Goal: Information Seeking & Learning: Compare options

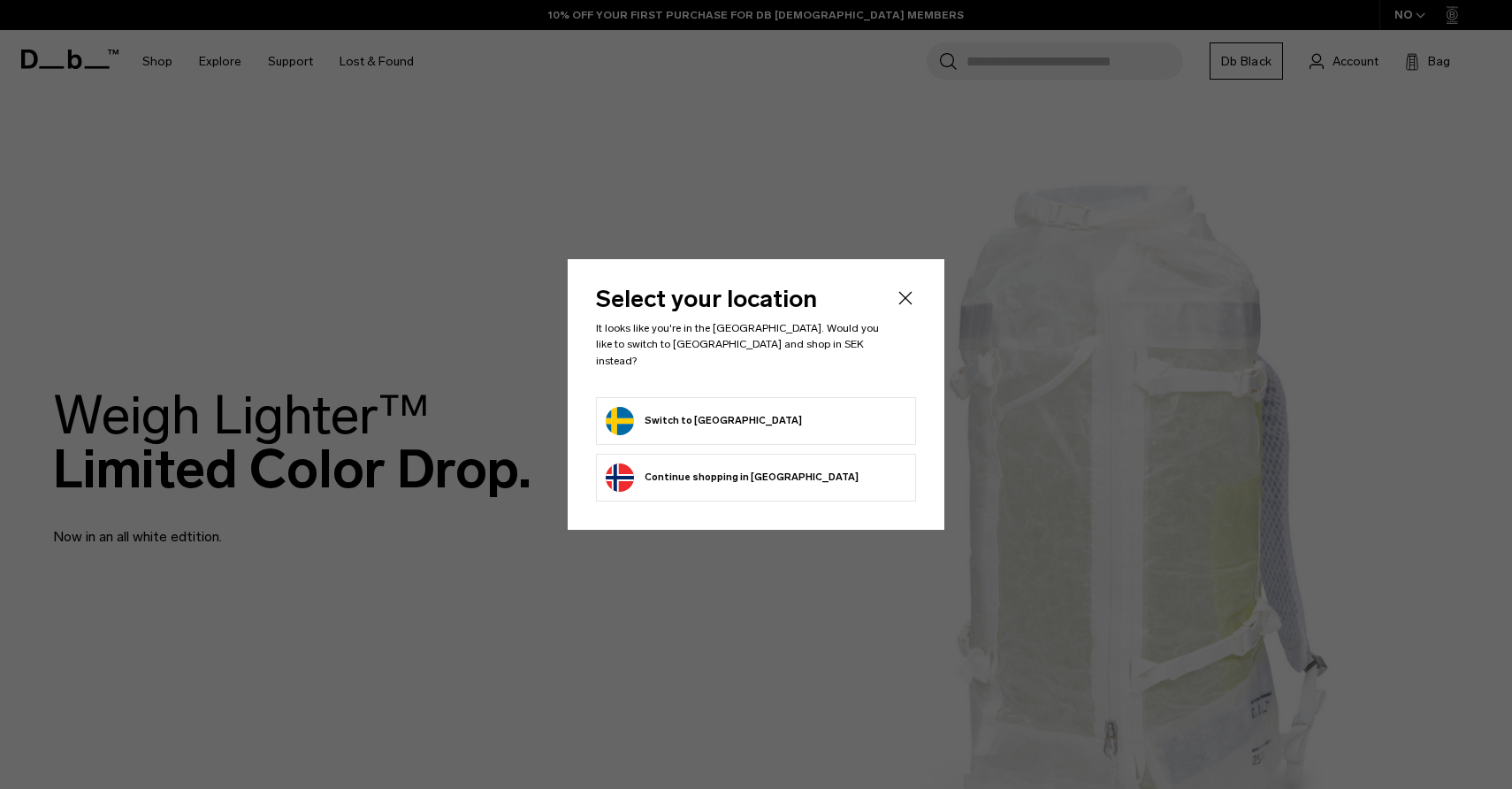
click at [665, 407] on button "Switch to Sweden" at bounding box center [703, 420] width 197 height 28
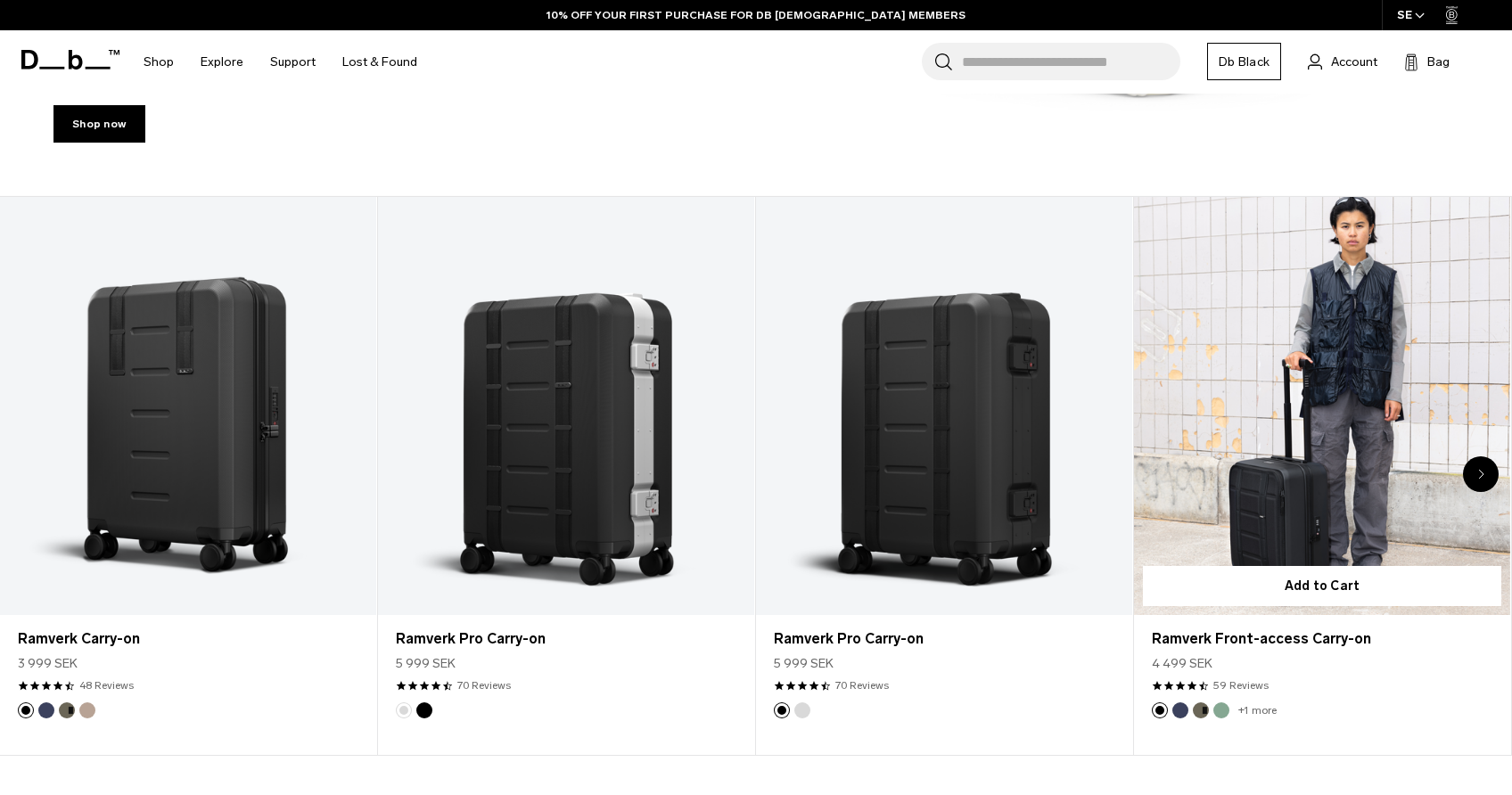
scroll to position [720, 0]
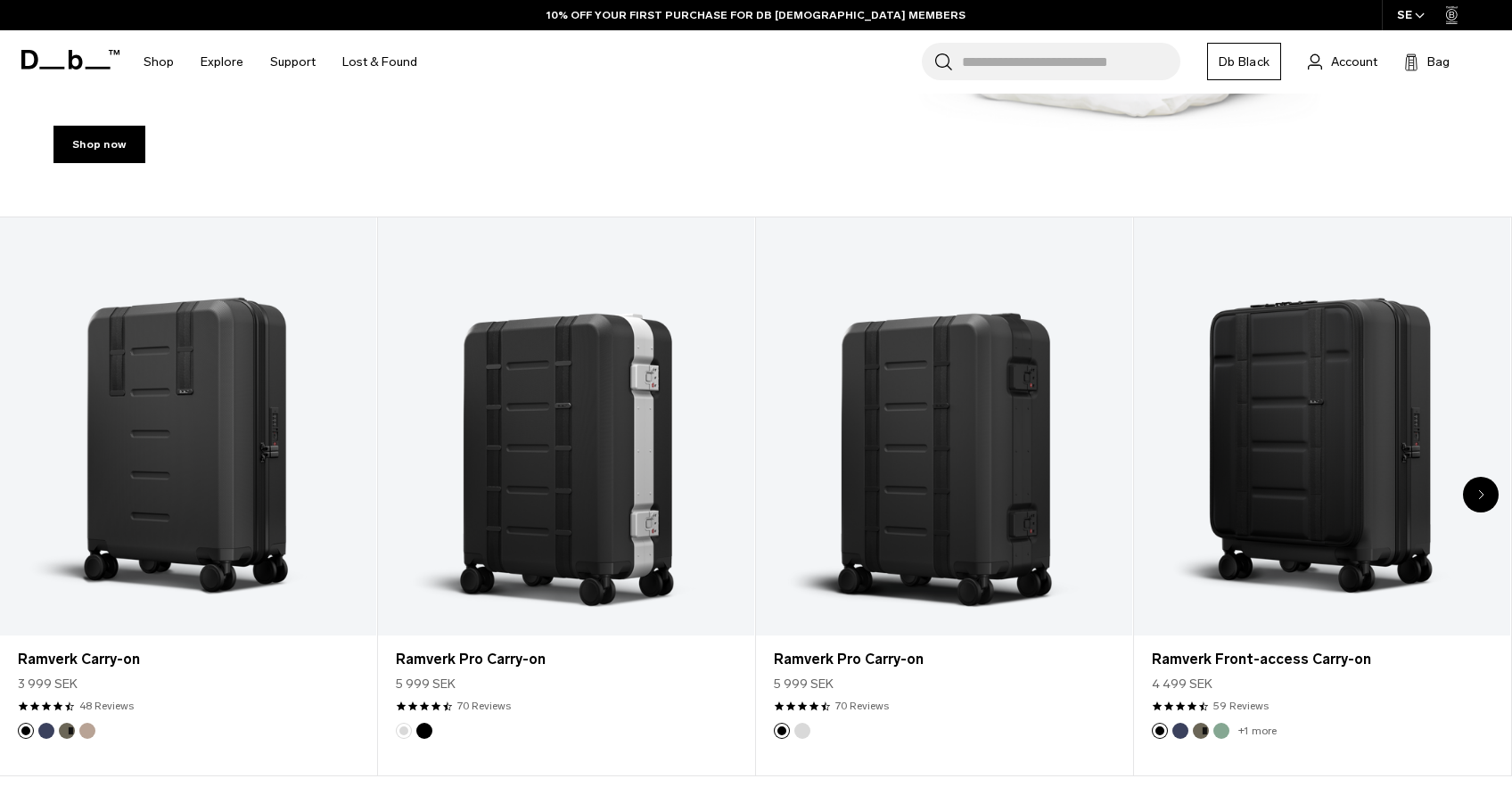
click at [1480, 490] on icon "Next slide" at bounding box center [1481, 494] width 6 height 11
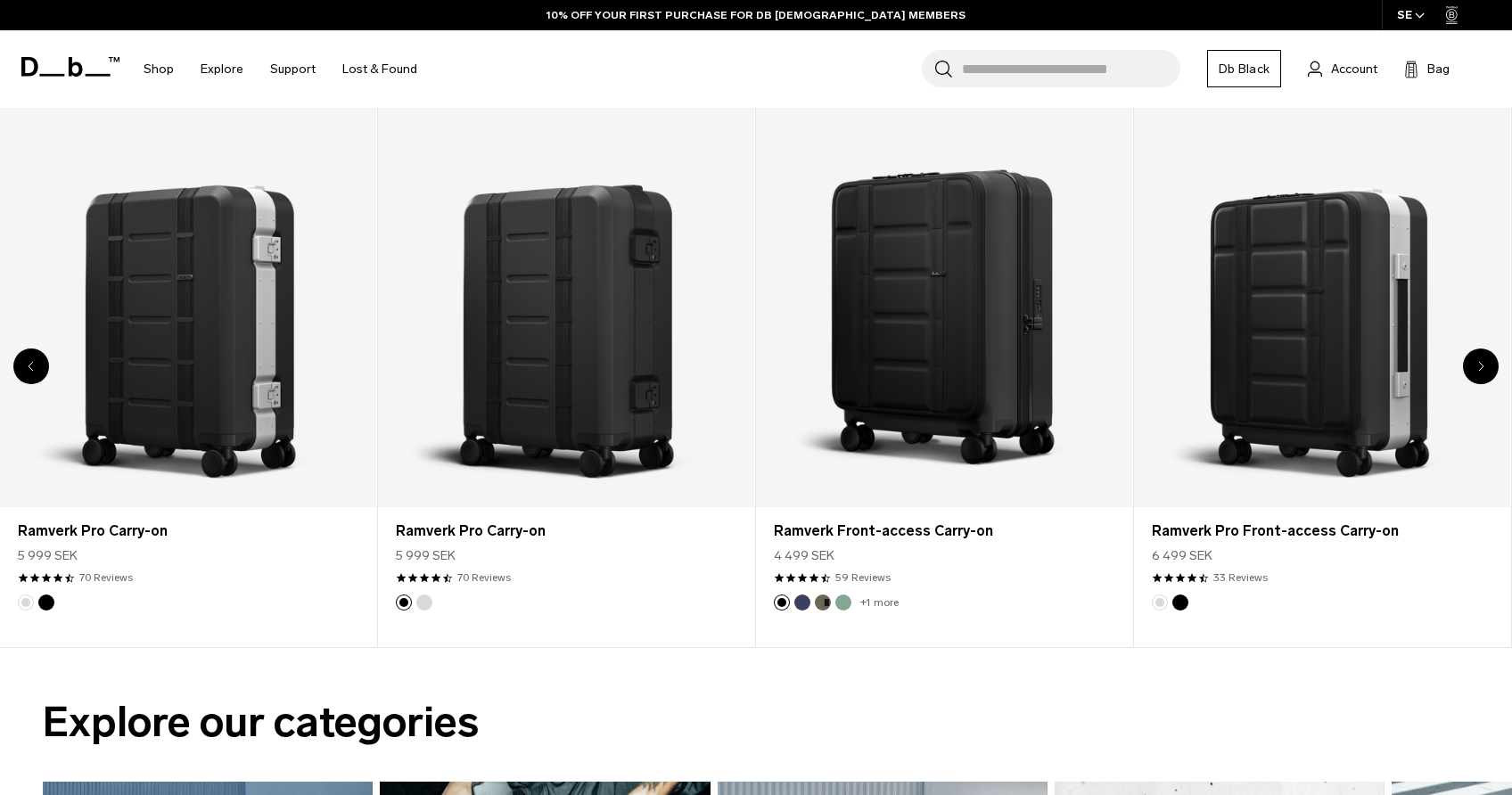
scroll to position [867, 0]
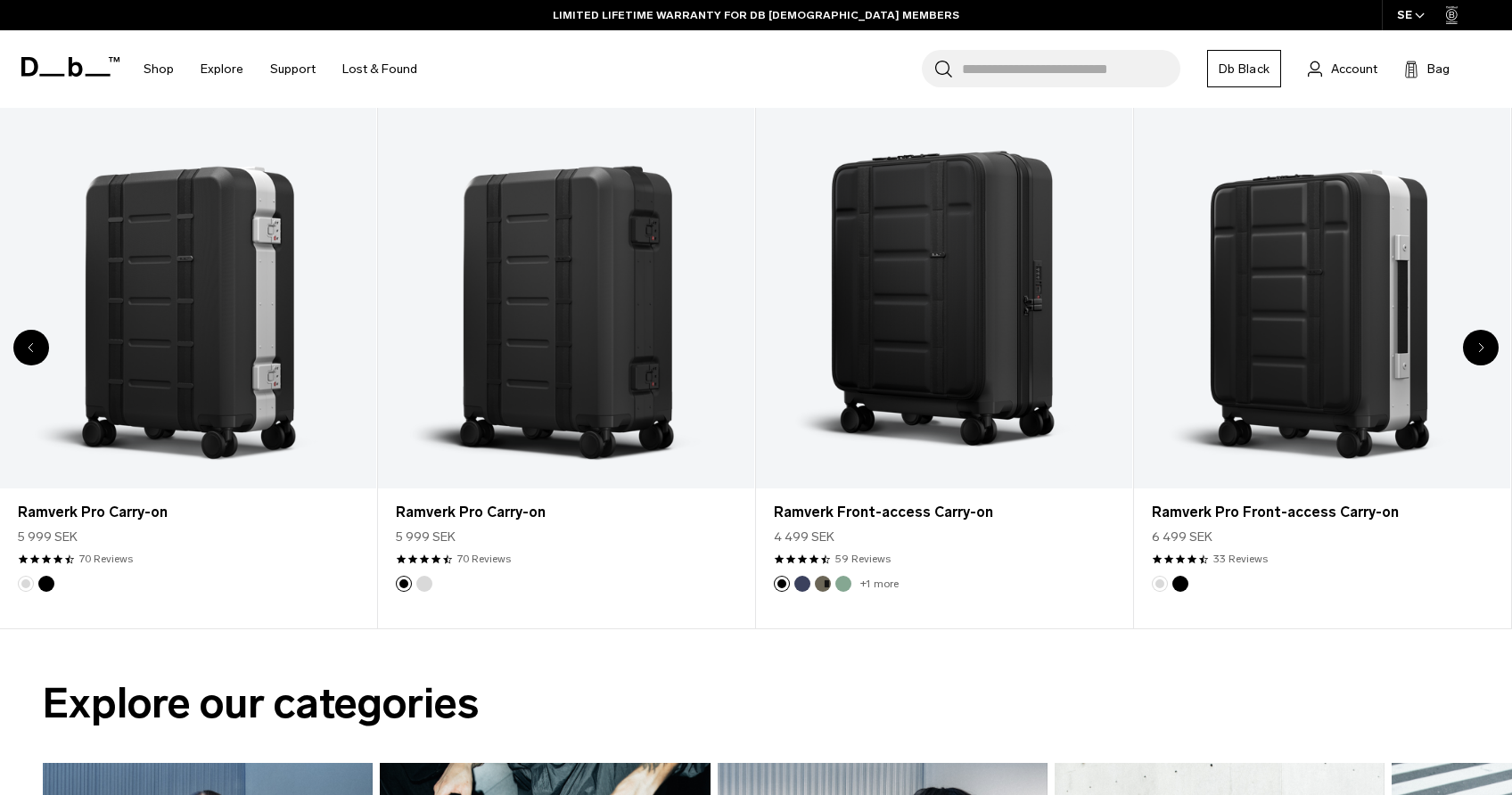
click at [1478, 347] on icon "Next slide" at bounding box center [1481, 347] width 6 height 11
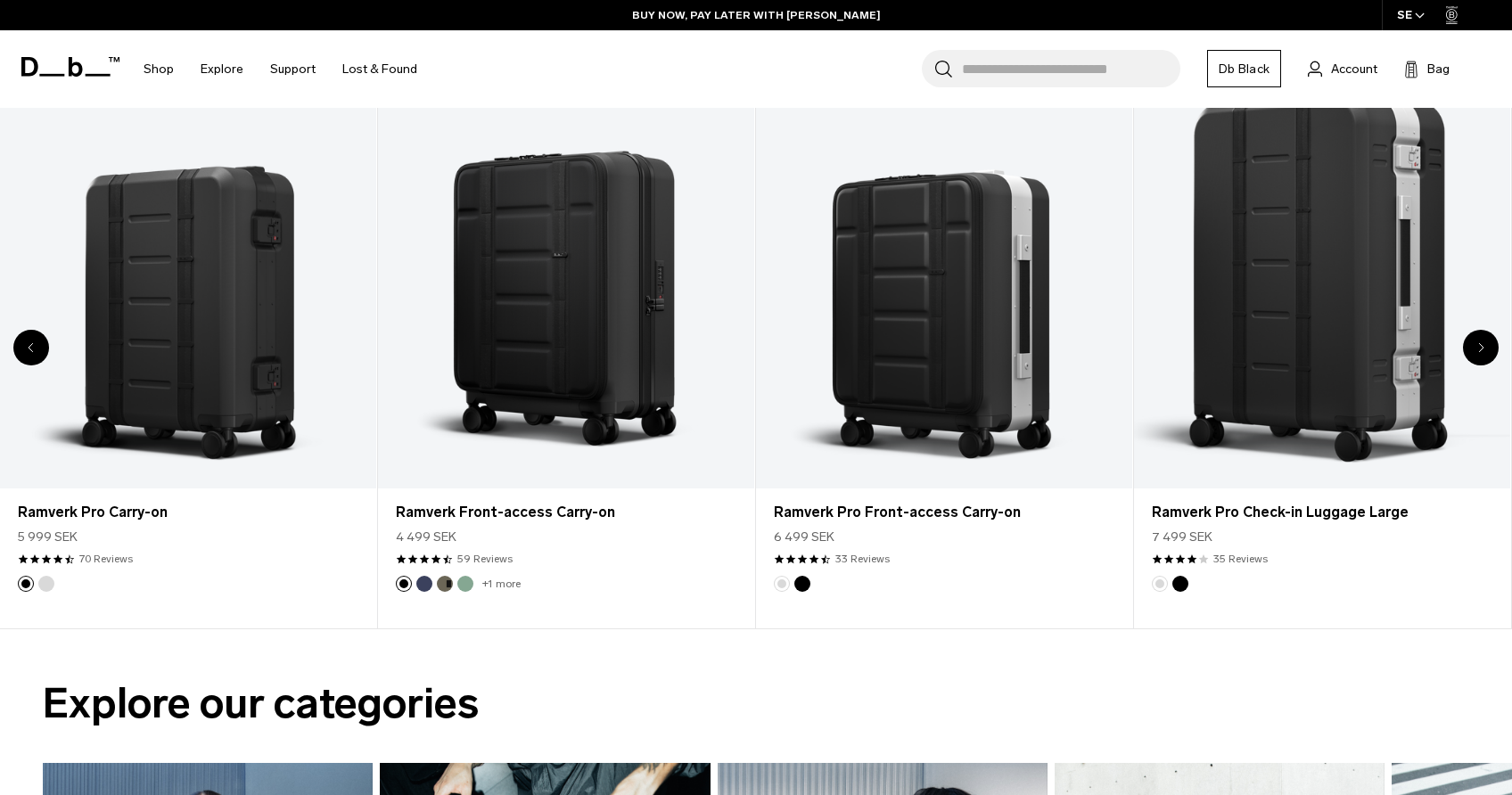
click at [1478, 347] on icon "Next slide" at bounding box center [1481, 347] width 6 height 11
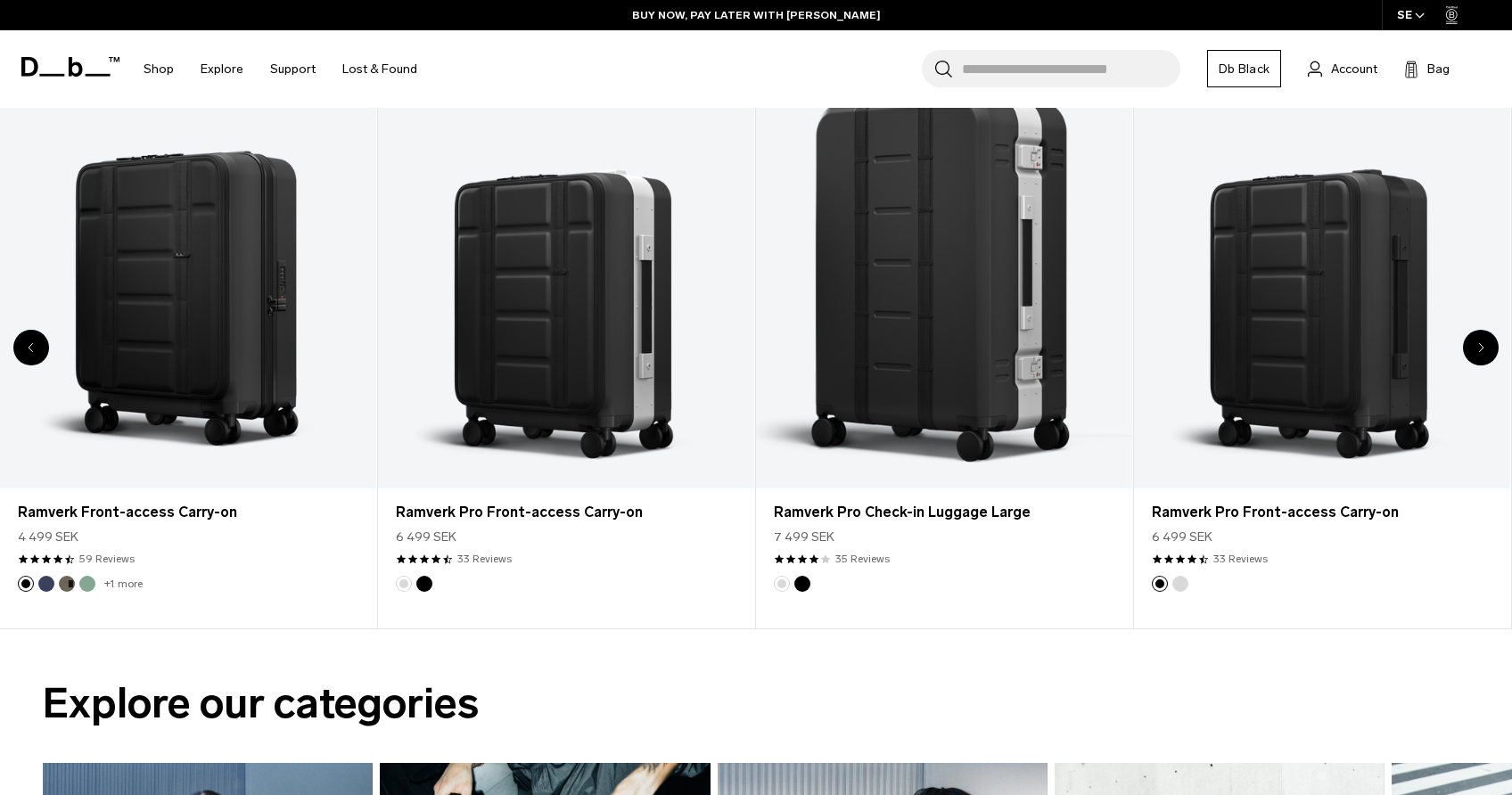
click at [1478, 347] on icon "Next slide" at bounding box center [1481, 347] width 6 height 11
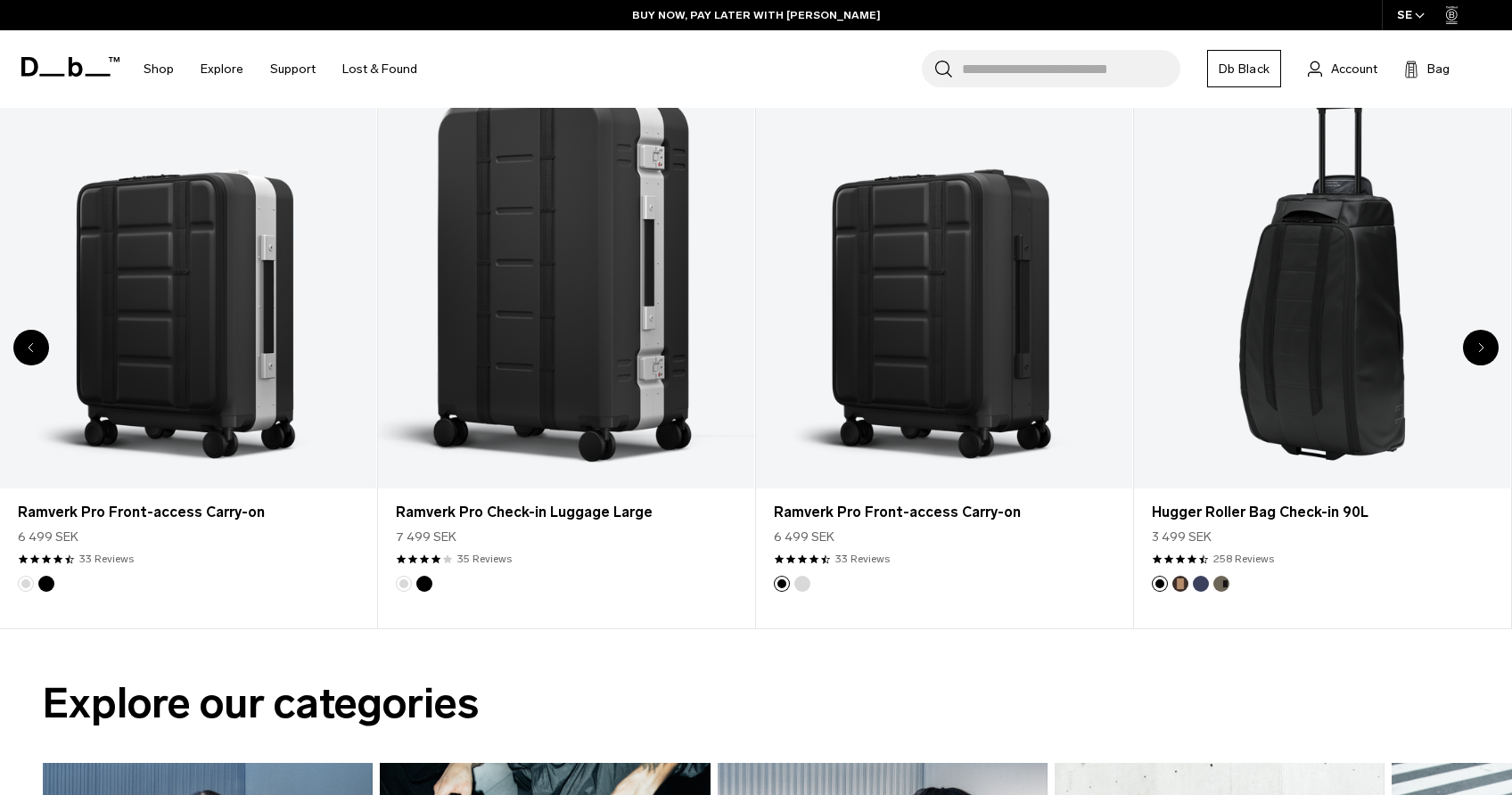
click at [1478, 347] on icon "Next slide" at bounding box center [1481, 347] width 6 height 11
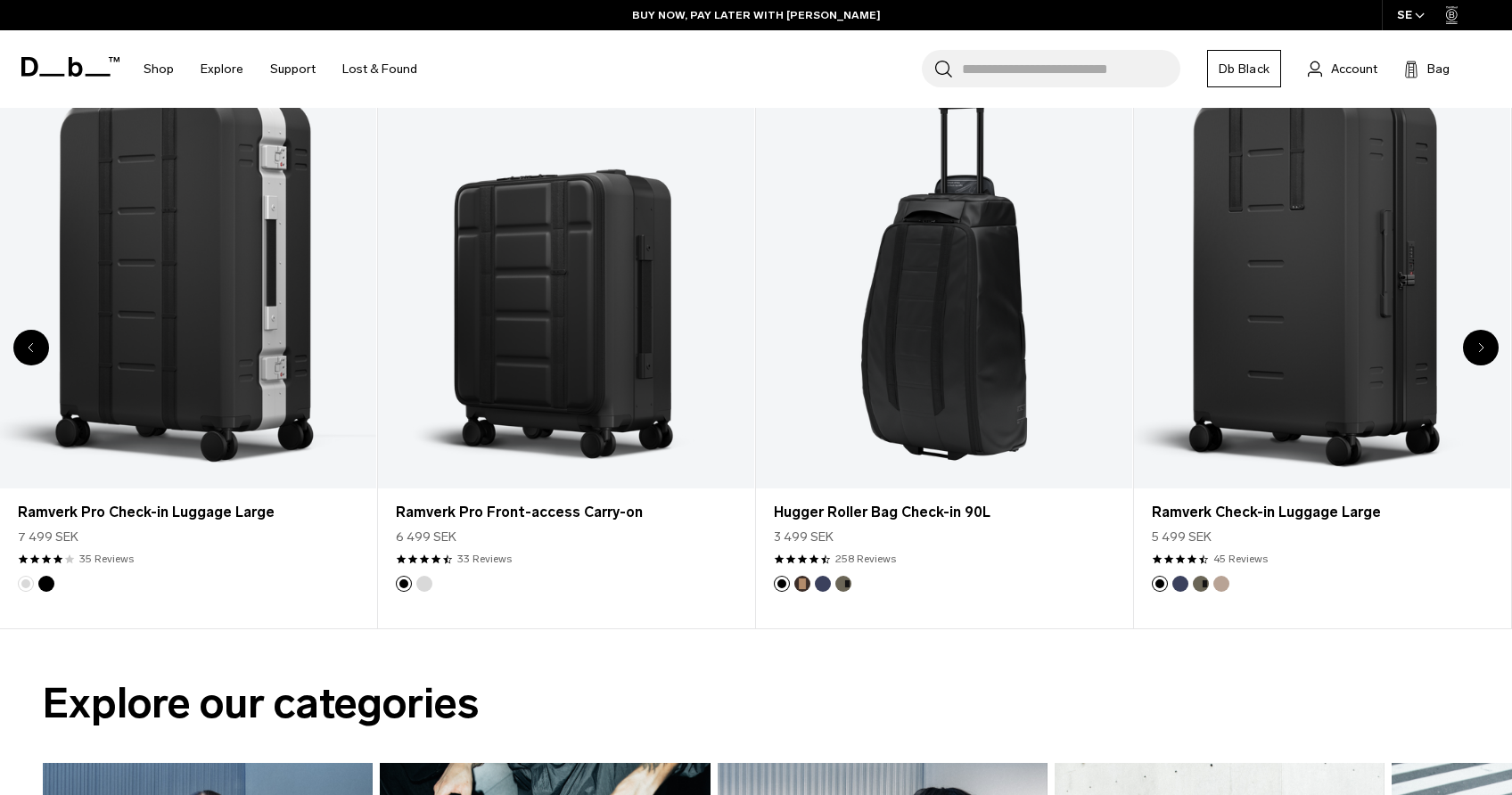
click at [1478, 347] on icon "Next slide" at bounding box center [1481, 347] width 6 height 11
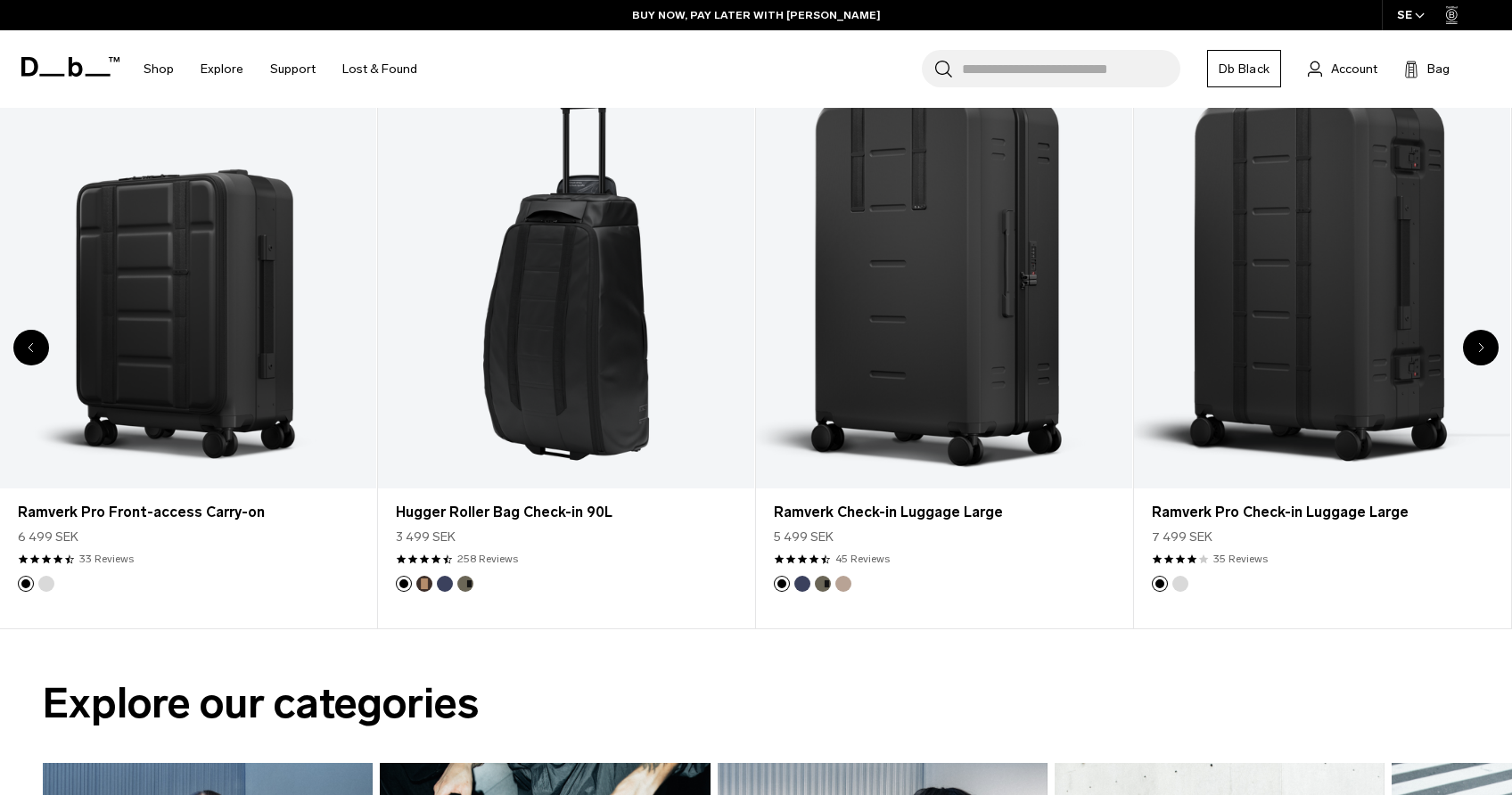
click at [1478, 347] on icon "Next slide" at bounding box center [1481, 347] width 6 height 11
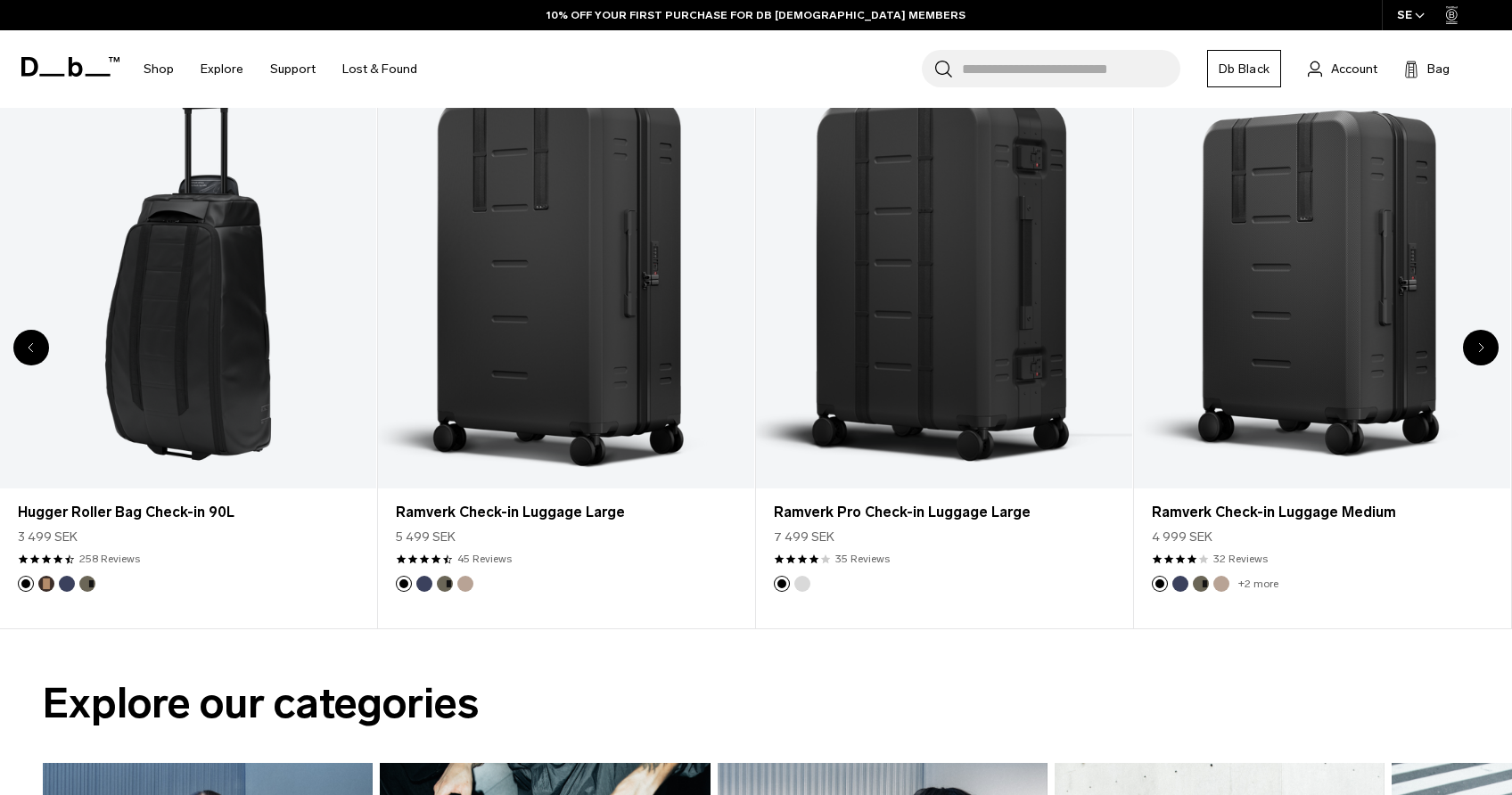
click at [1478, 347] on icon "Next slide" at bounding box center [1481, 347] width 6 height 11
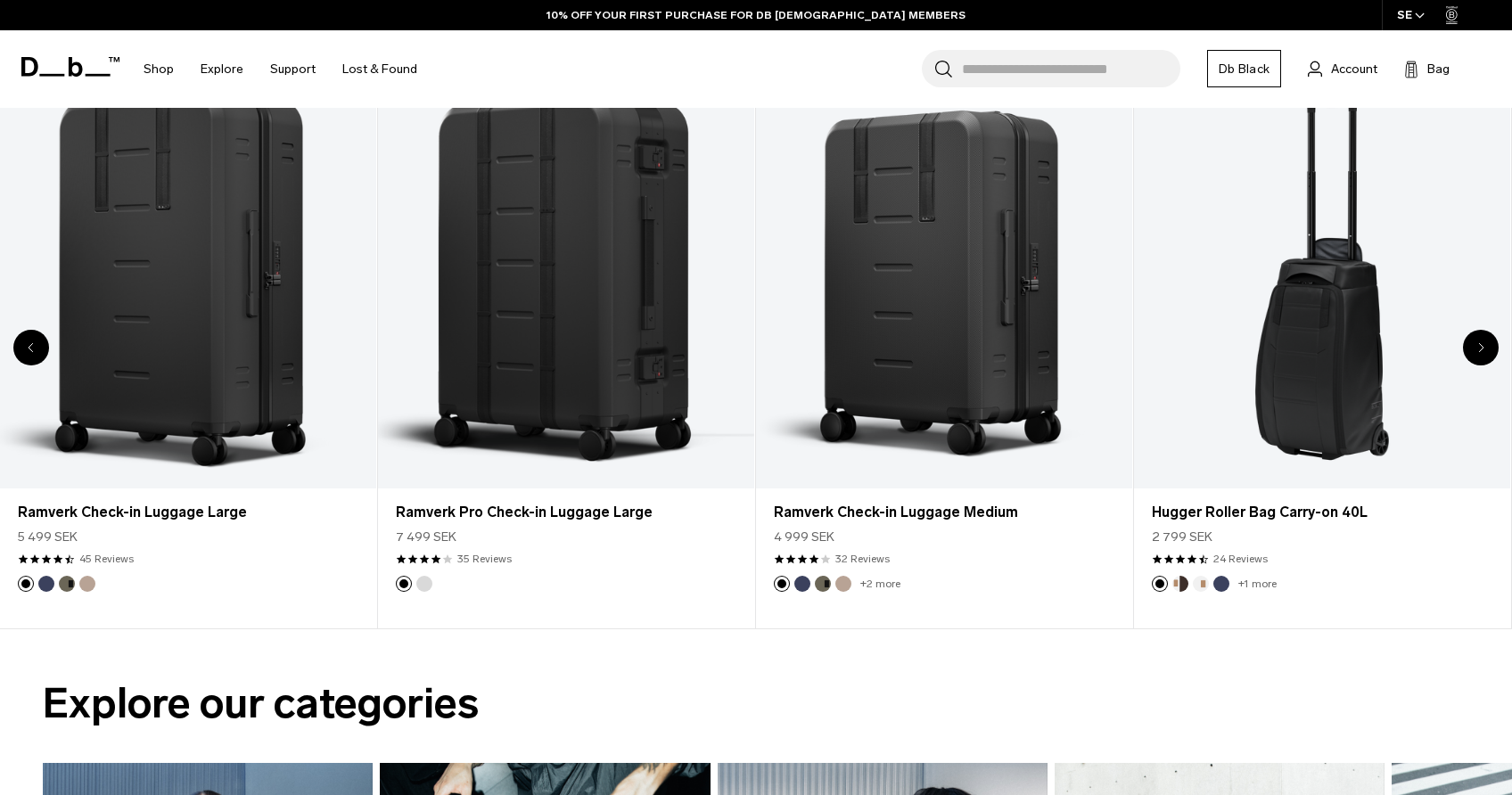
click at [1478, 347] on icon "Next slide" at bounding box center [1481, 347] width 6 height 11
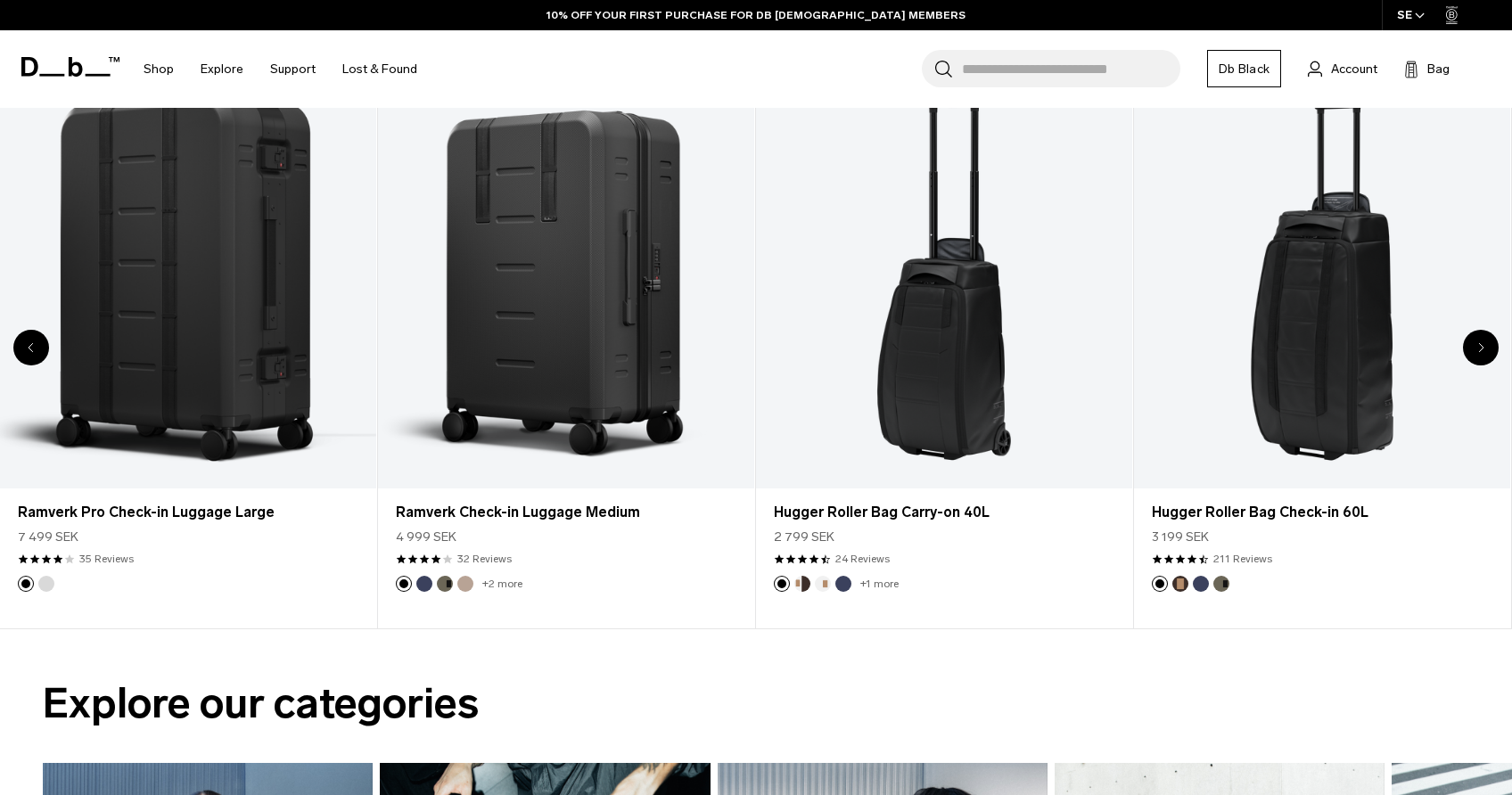
click at [1478, 347] on icon "Next slide" at bounding box center [1481, 347] width 6 height 11
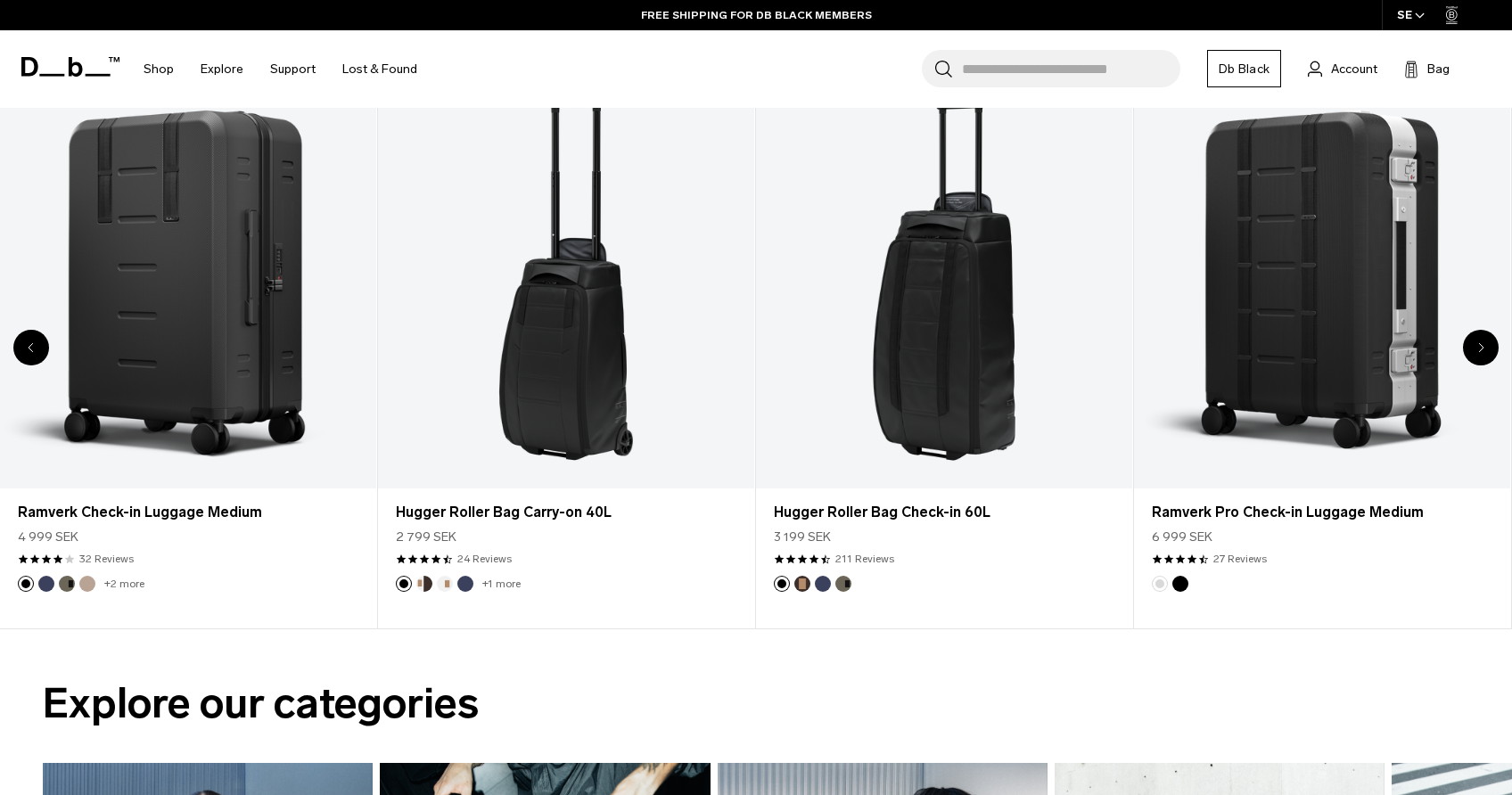
click at [1478, 347] on icon "Next slide" at bounding box center [1481, 347] width 6 height 11
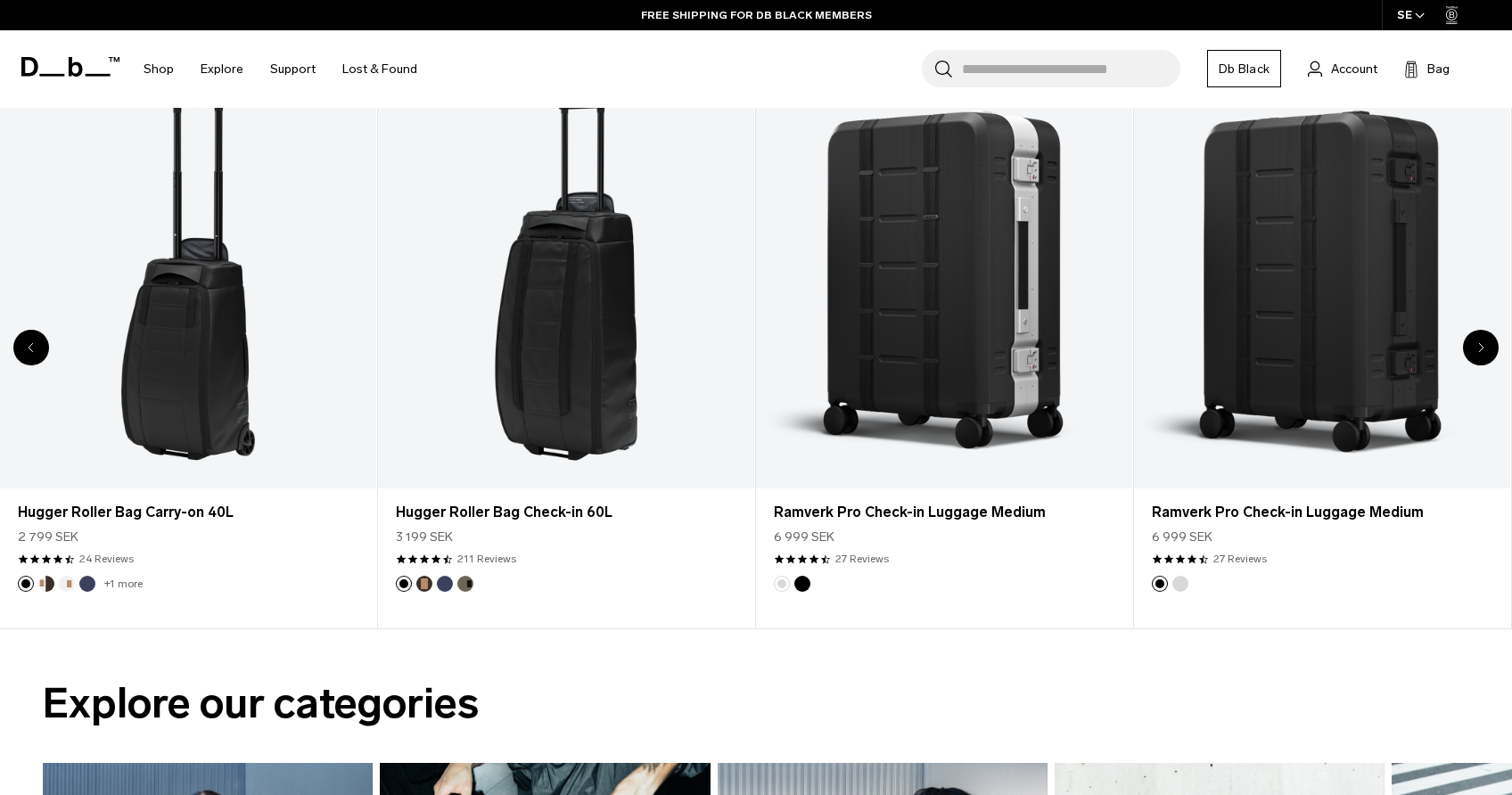
click at [1478, 347] on icon "Next slide" at bounding box center [1481, 347] width 6 height 11
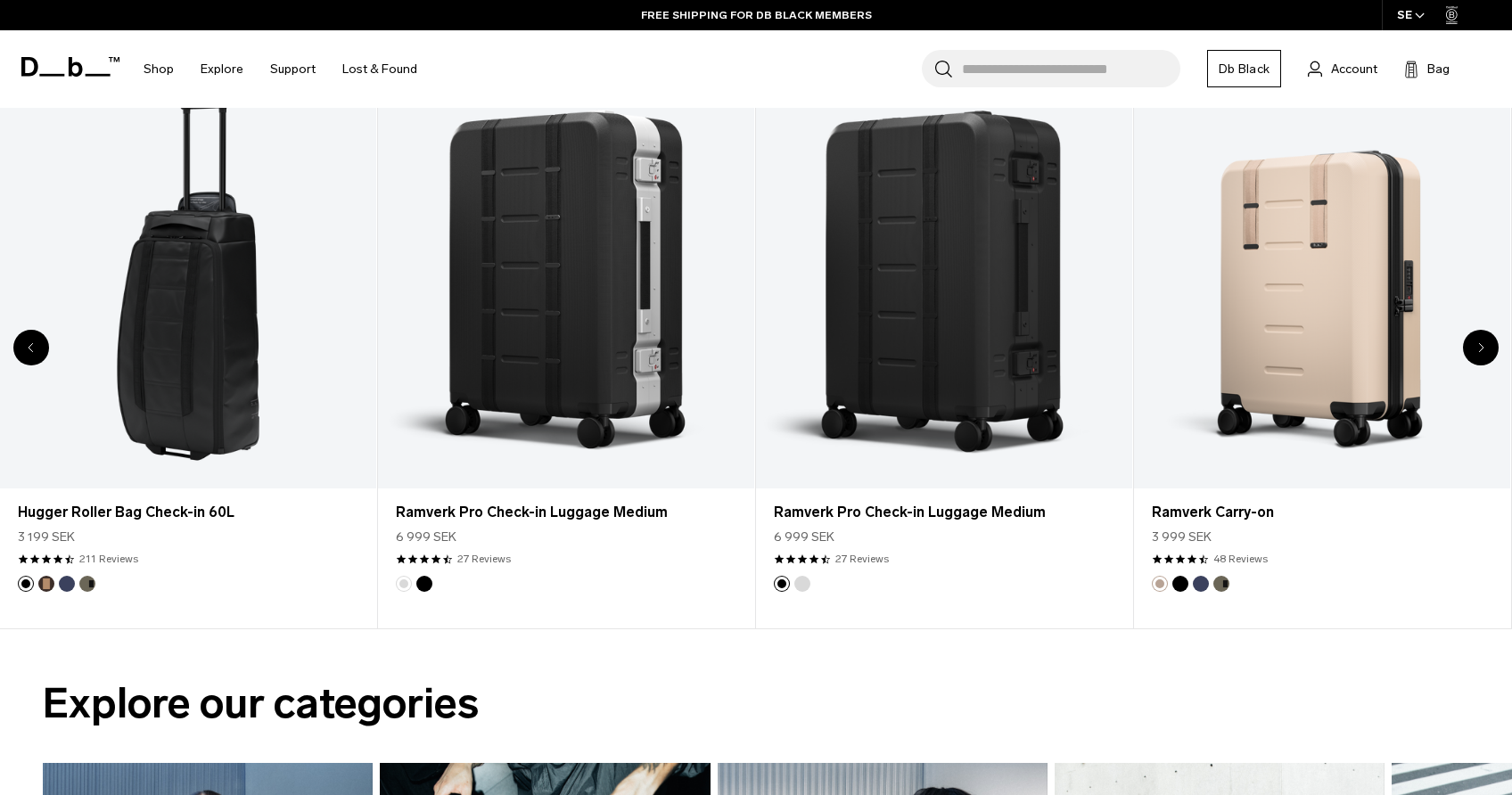
click at [1478, 347] on icon "Next slide" at bounding box center [1481, 347] width 6 height 11
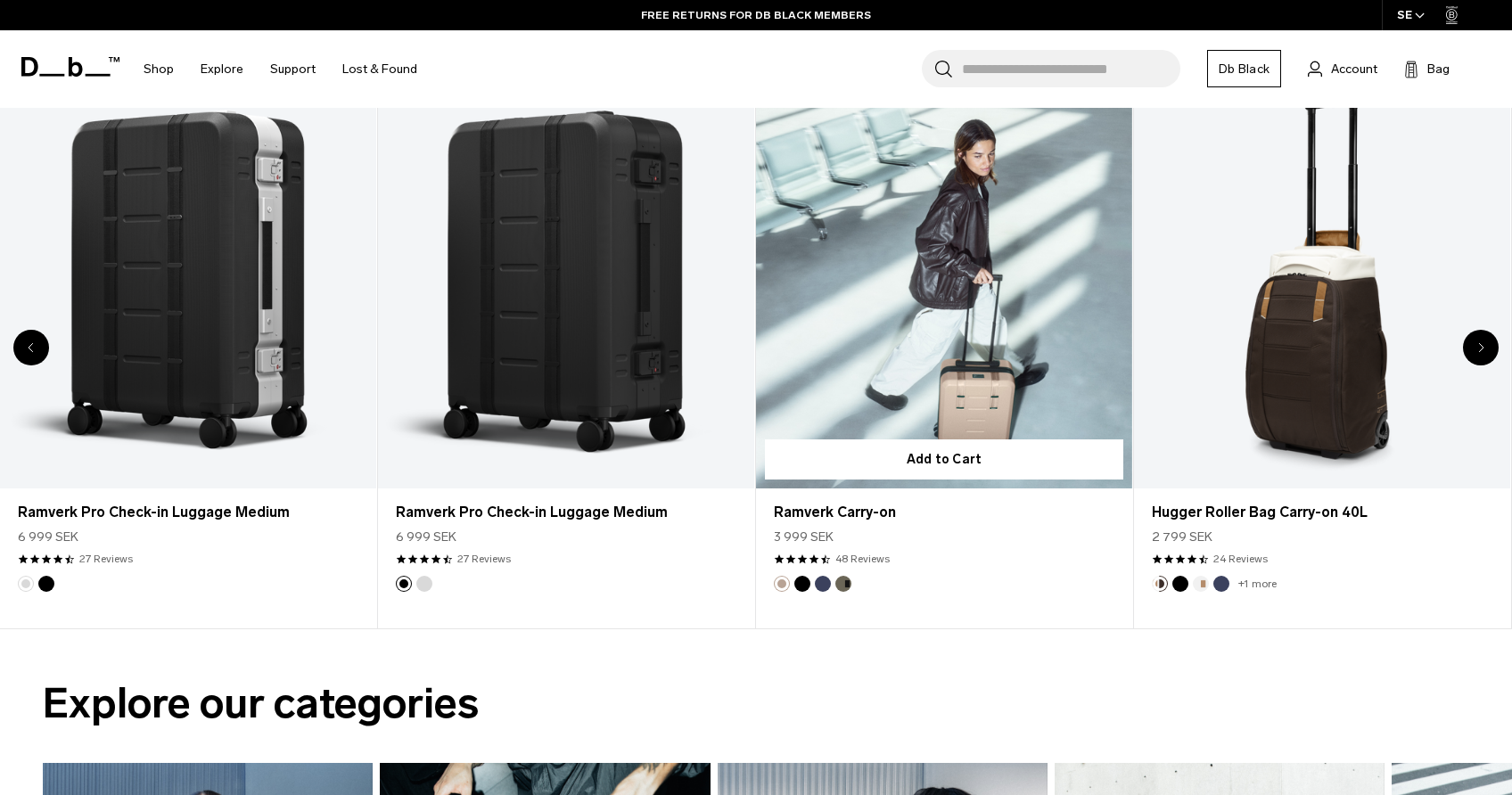
click at [966, 276] on link "Ramverk Carry-on" at bounding box center [944, 280] width 376 height 418
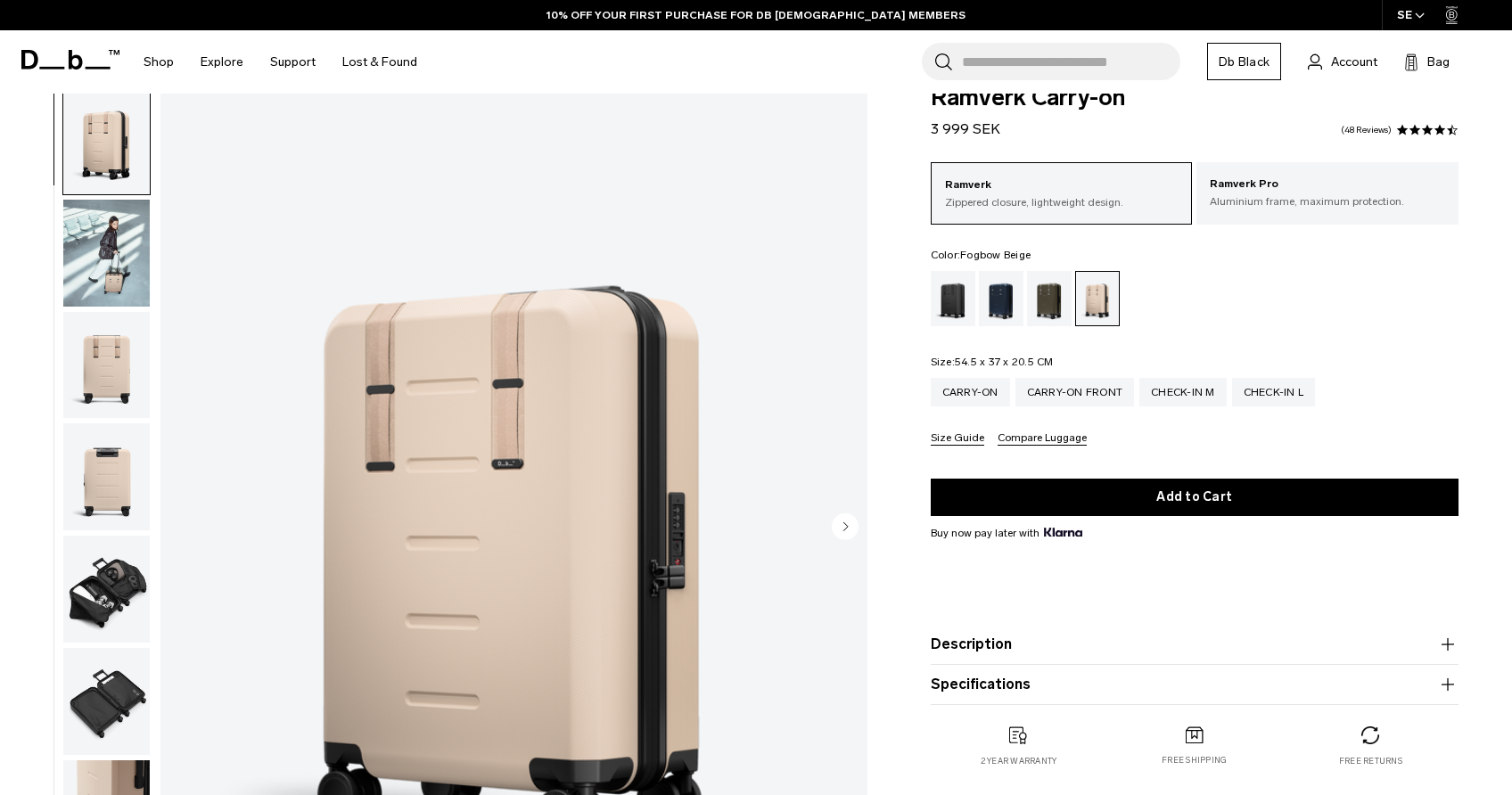
scroll to position [16, 0]
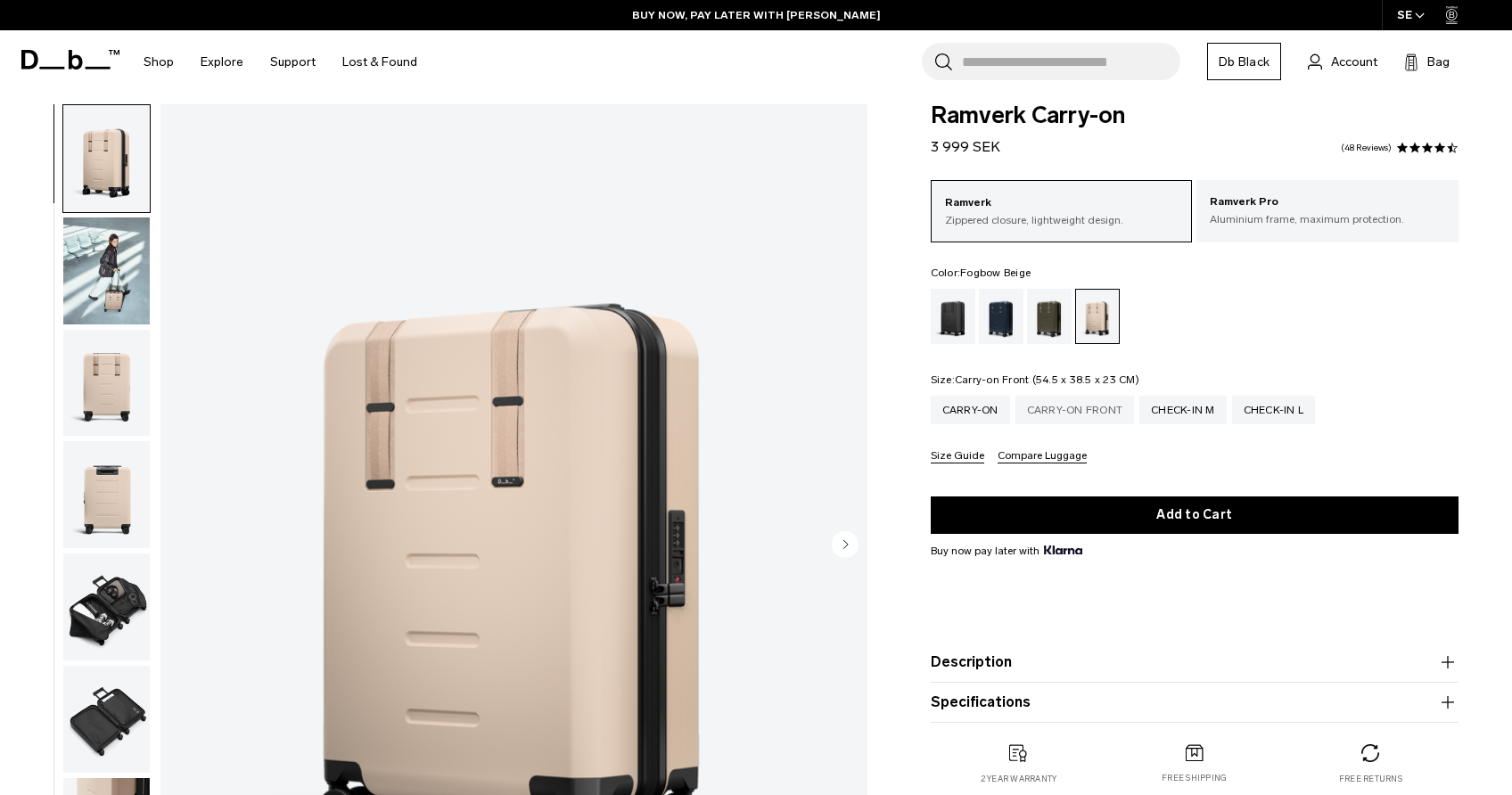
click at [1061, 415] on div "Carry-on Front" at bounding box center [1076, 409] width 120 height 28
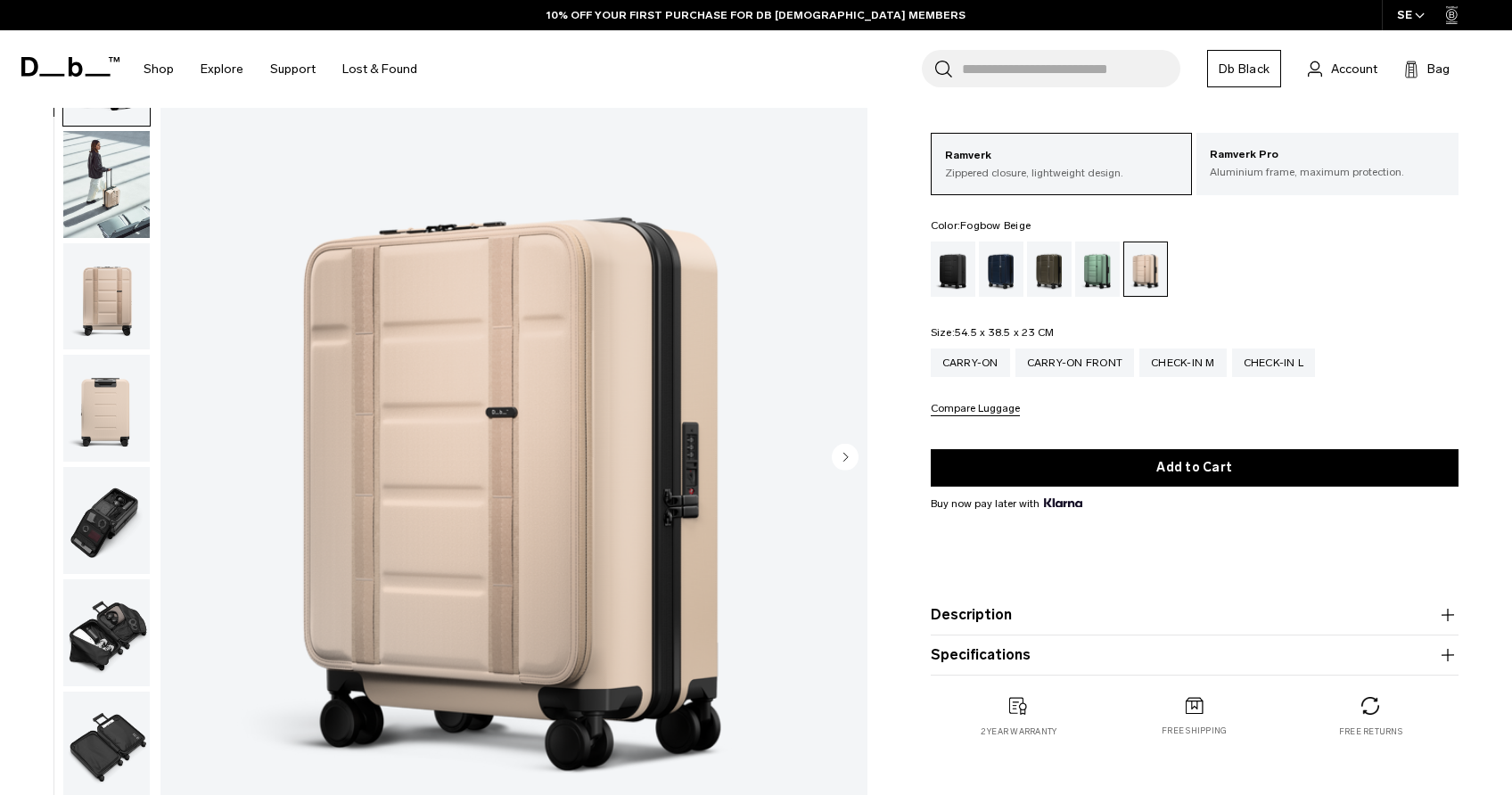
scroll to position [104, 0]
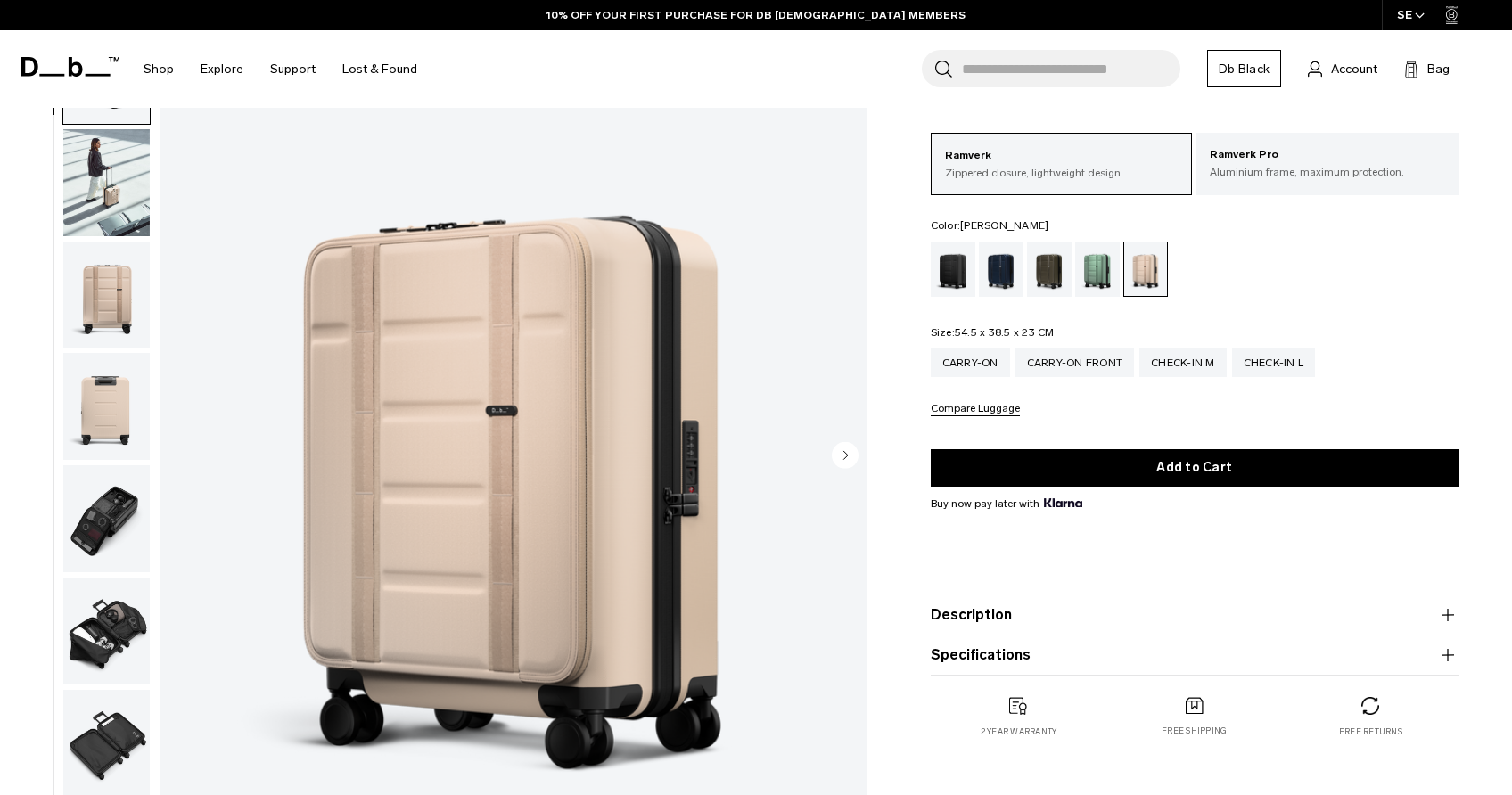
click at [1104, 267] on div "Green Ray" at bounding box center [1098, 269] width 45 height 55
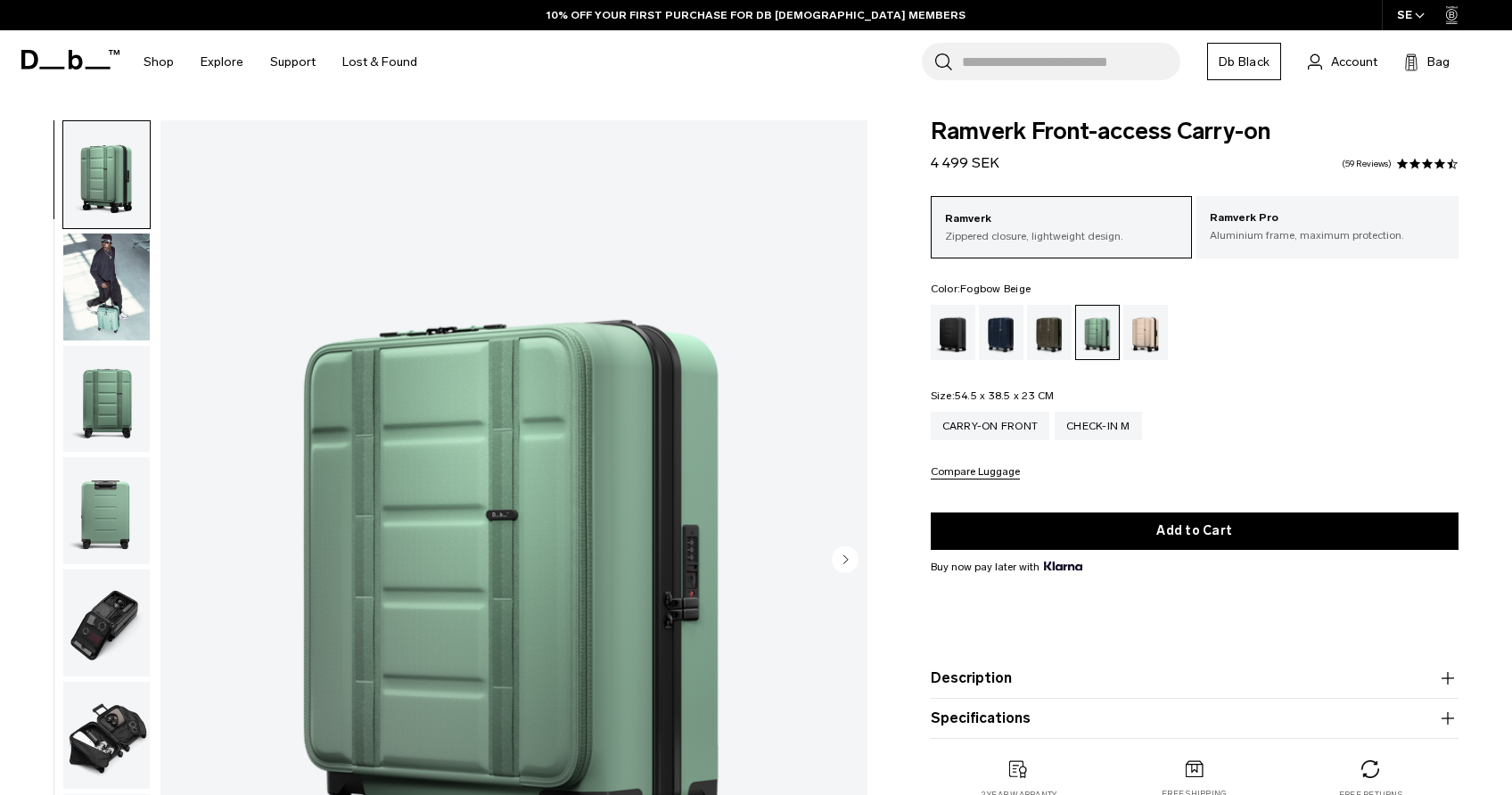
click at [1148, 336] on div "Fogbow Beige" at bounding box center [1146, 332] width 45 height 55
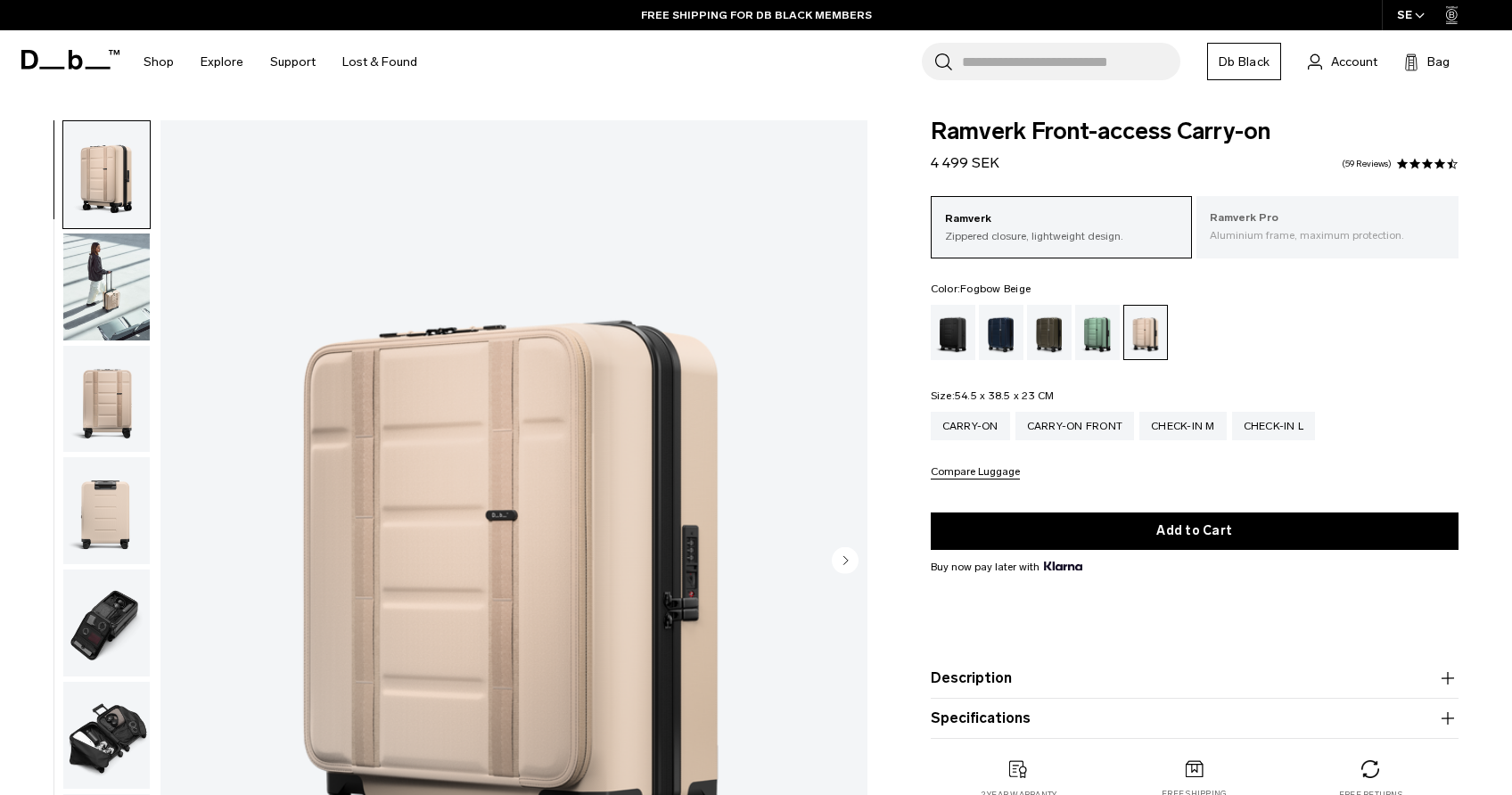
click at [1285, 226] on p "Ramverk Pro" at bounding box center [1327, 219] width 235 height 17
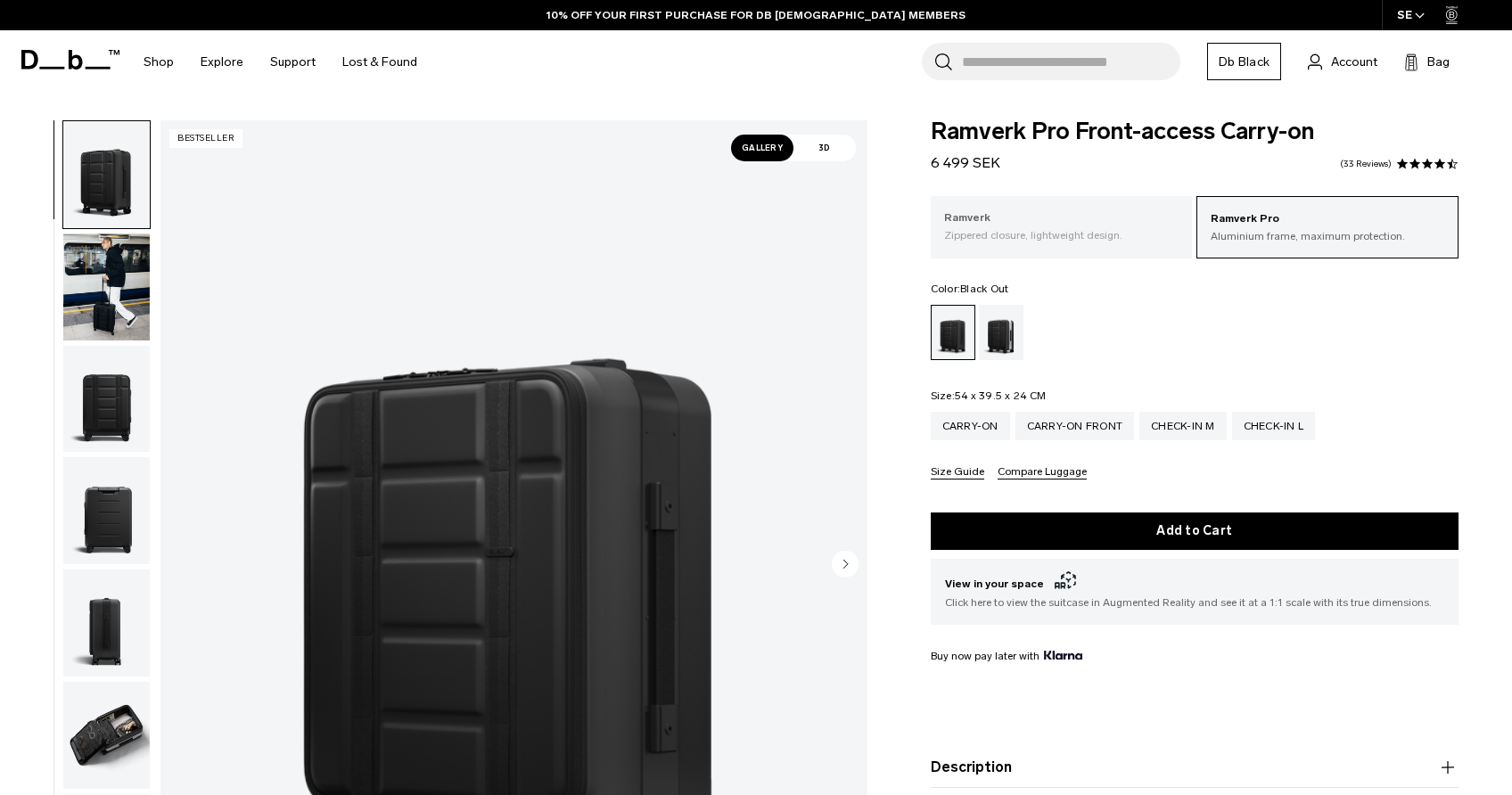
click at [1079, 243] on p "Zippered closure, lightweight design." at bounding box center [1061, 235] width 235 height 16
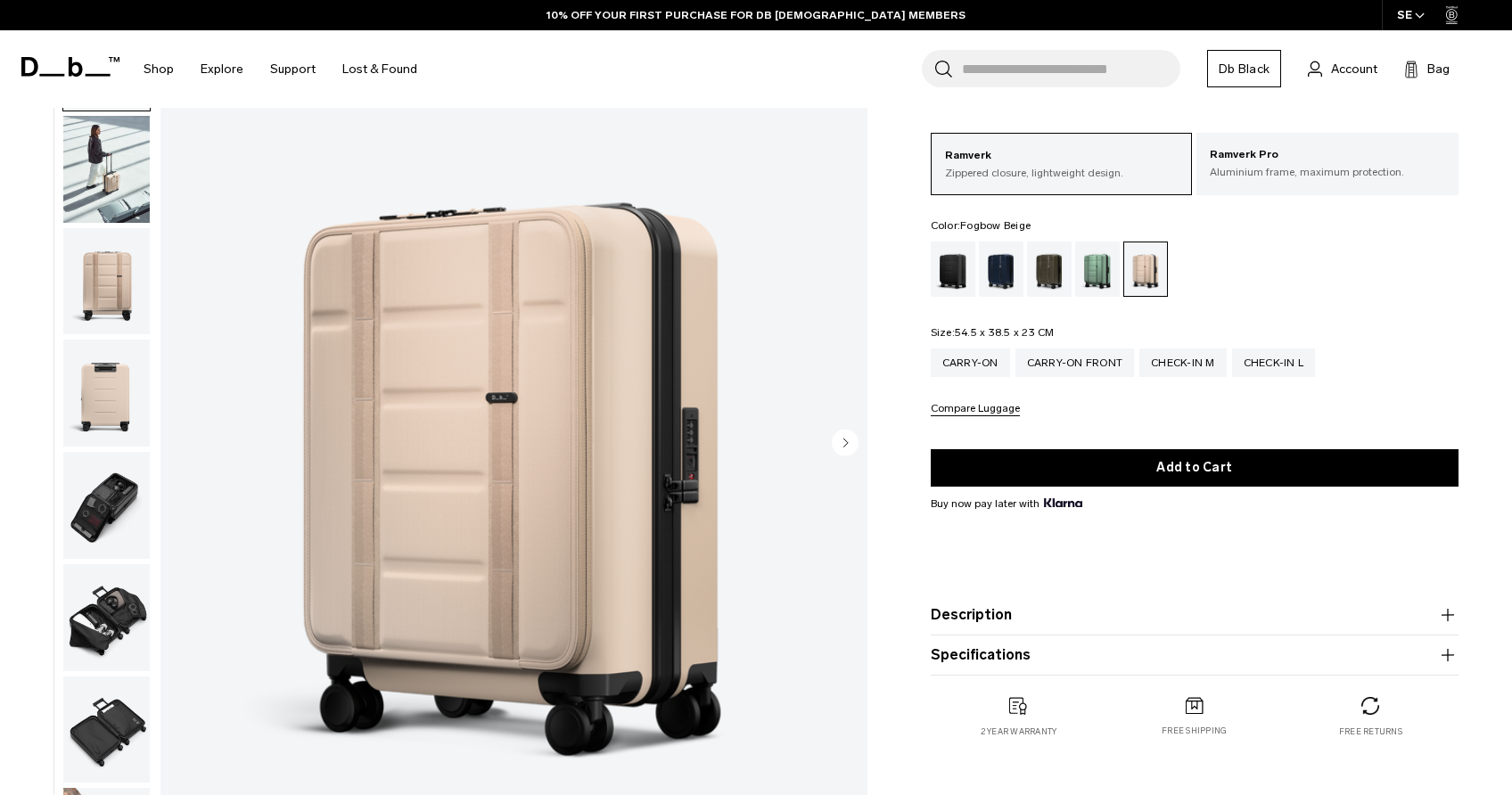
scroll to position [124, 0]
